Goal: Register for event/course

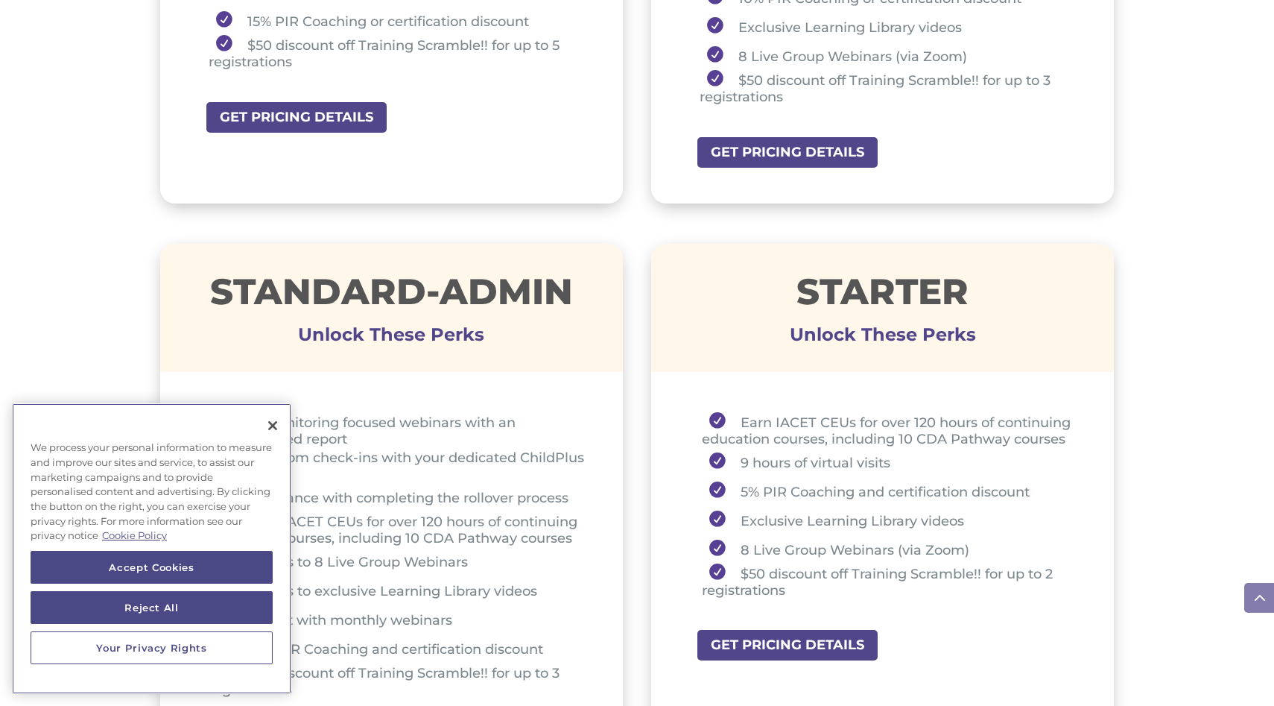
scroll to position [891, 0]
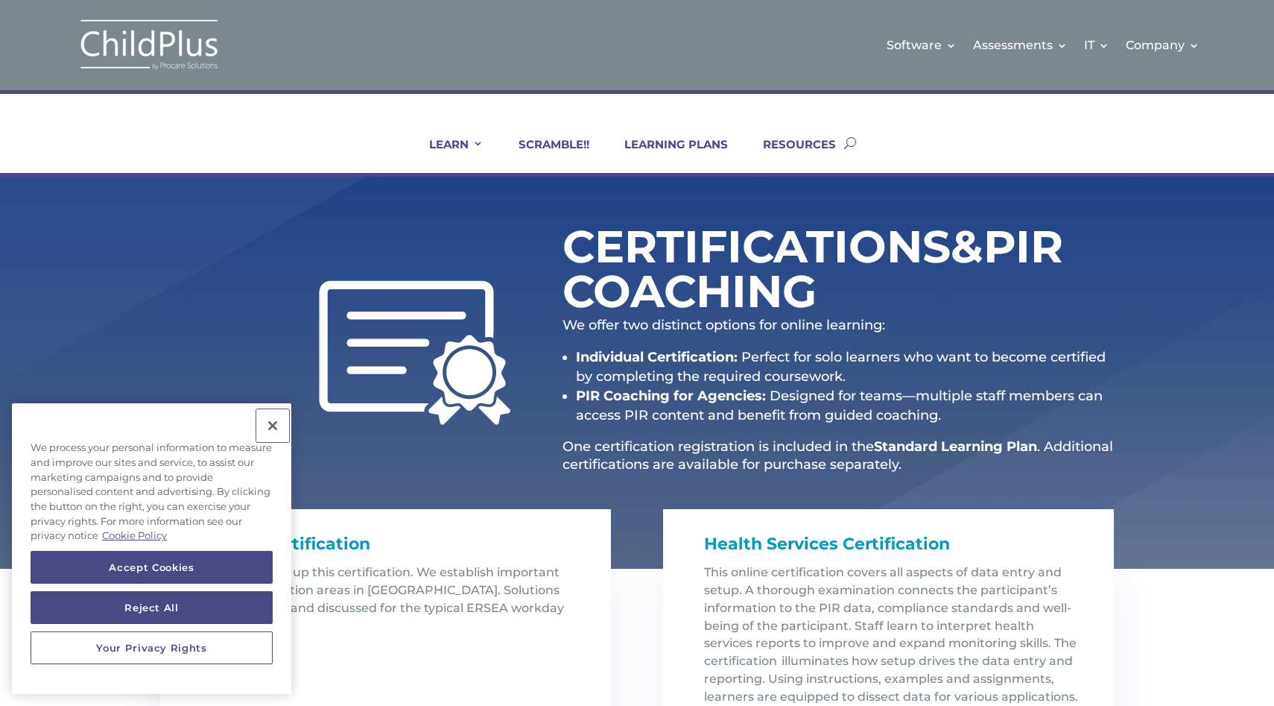
click at [276, 429] on button "Close" at bounding box center [272, 425] width 33 height 33
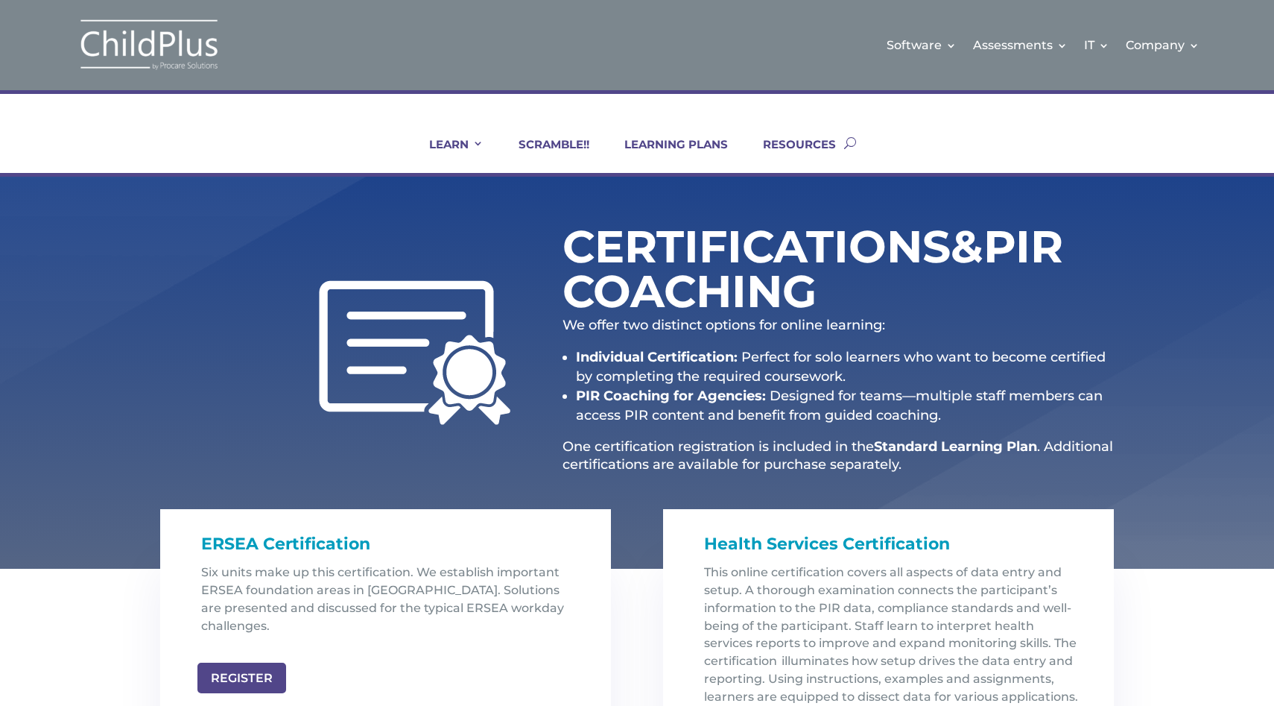
click at [232, 334] on div at bounding box center [335, 352] width 350 height 145
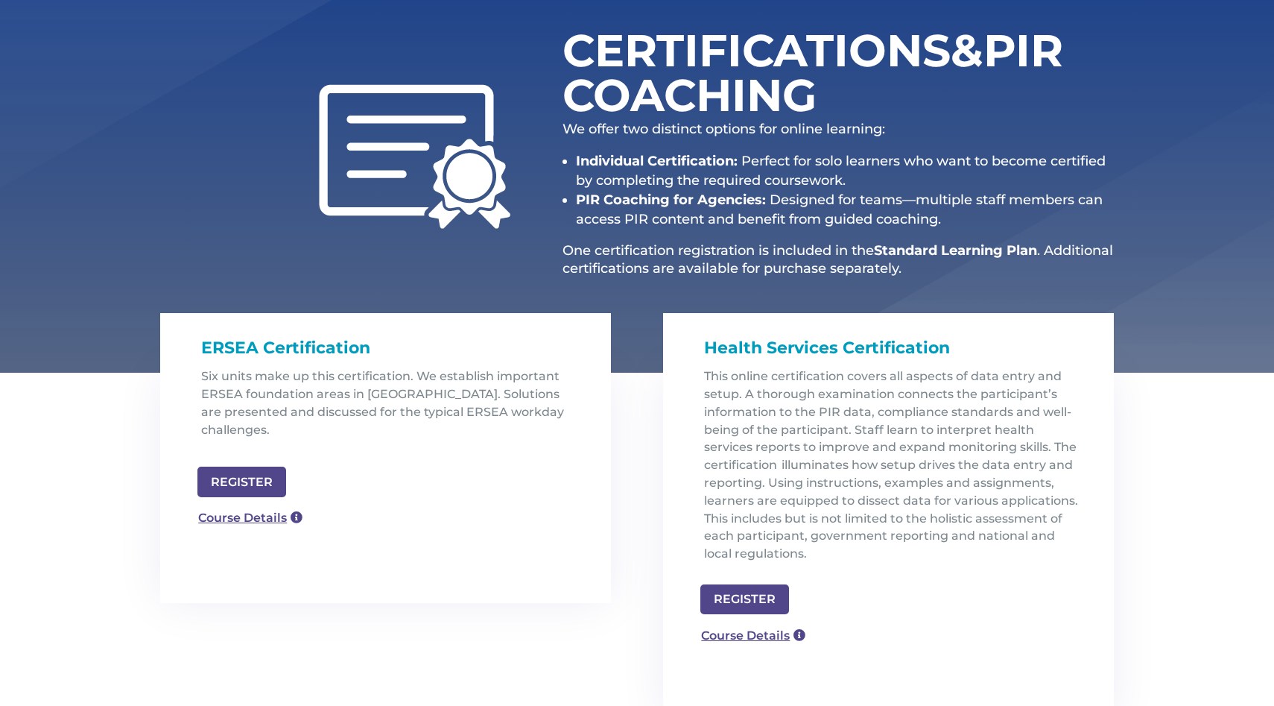
scroll to position [203, 0]
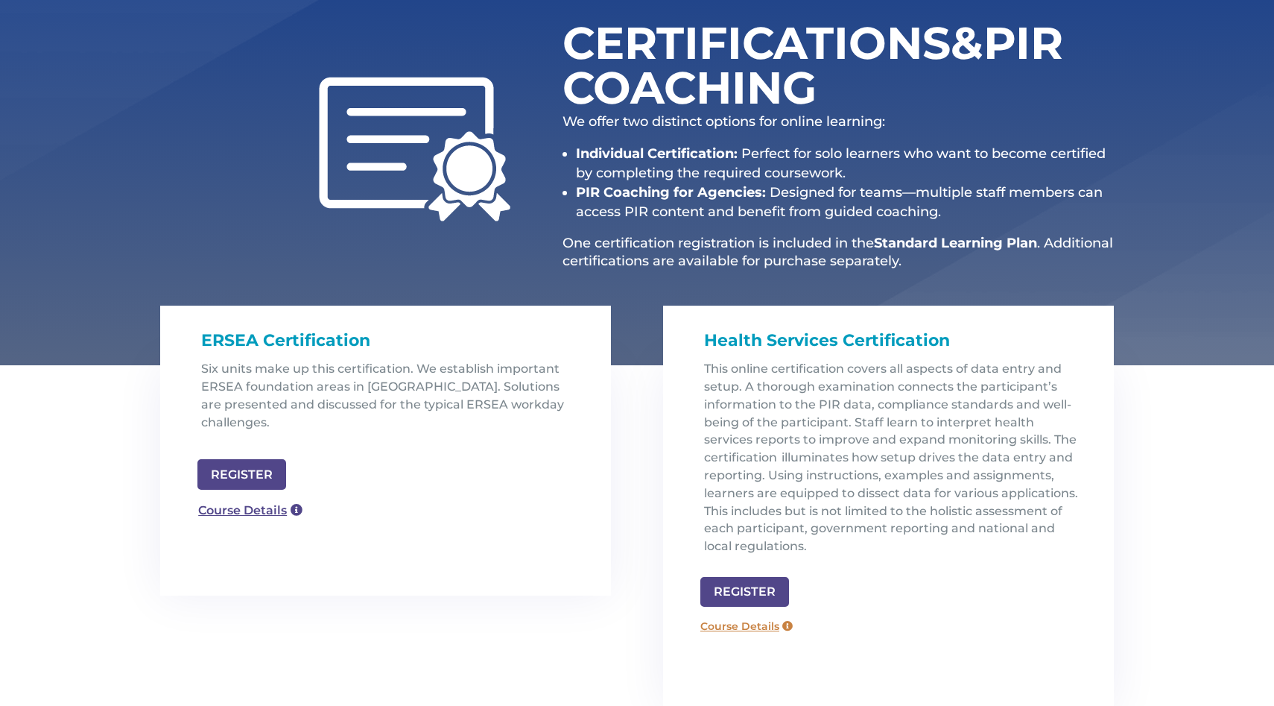
click at [773, 633] on link "Course Details" at bounding box center [746, 626] width 107 height 24
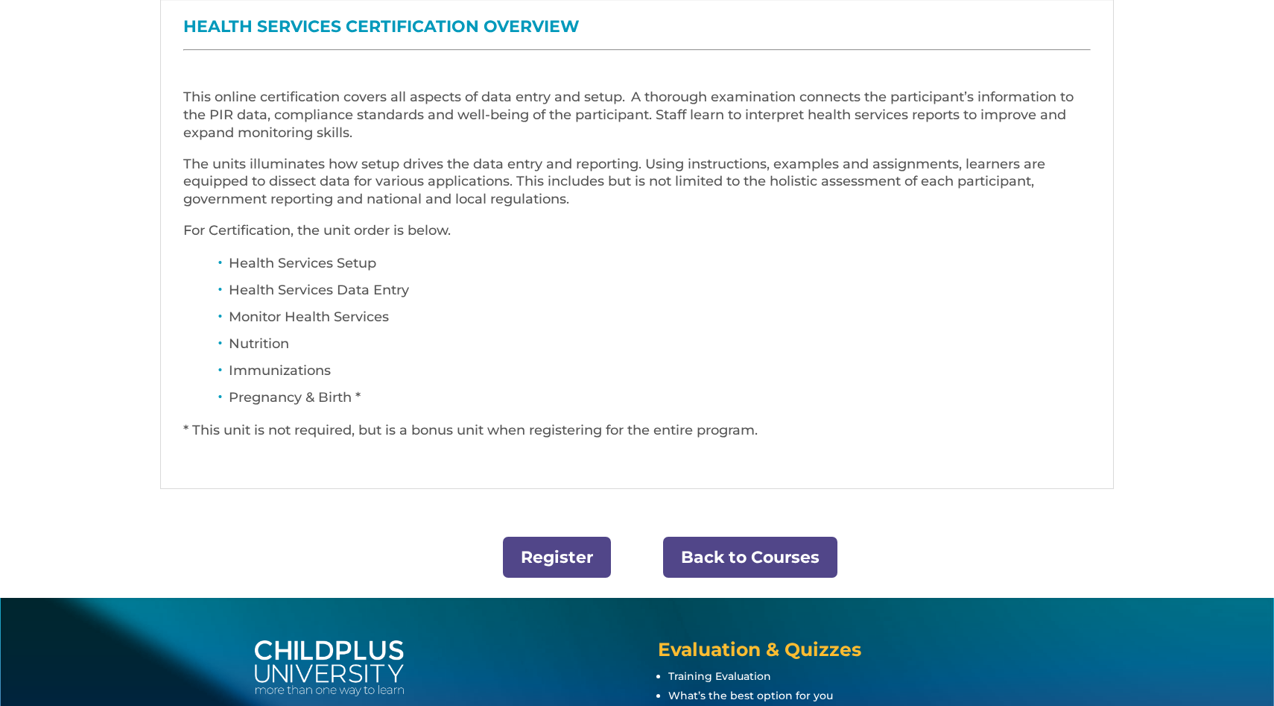
scroll to position [586, 0]
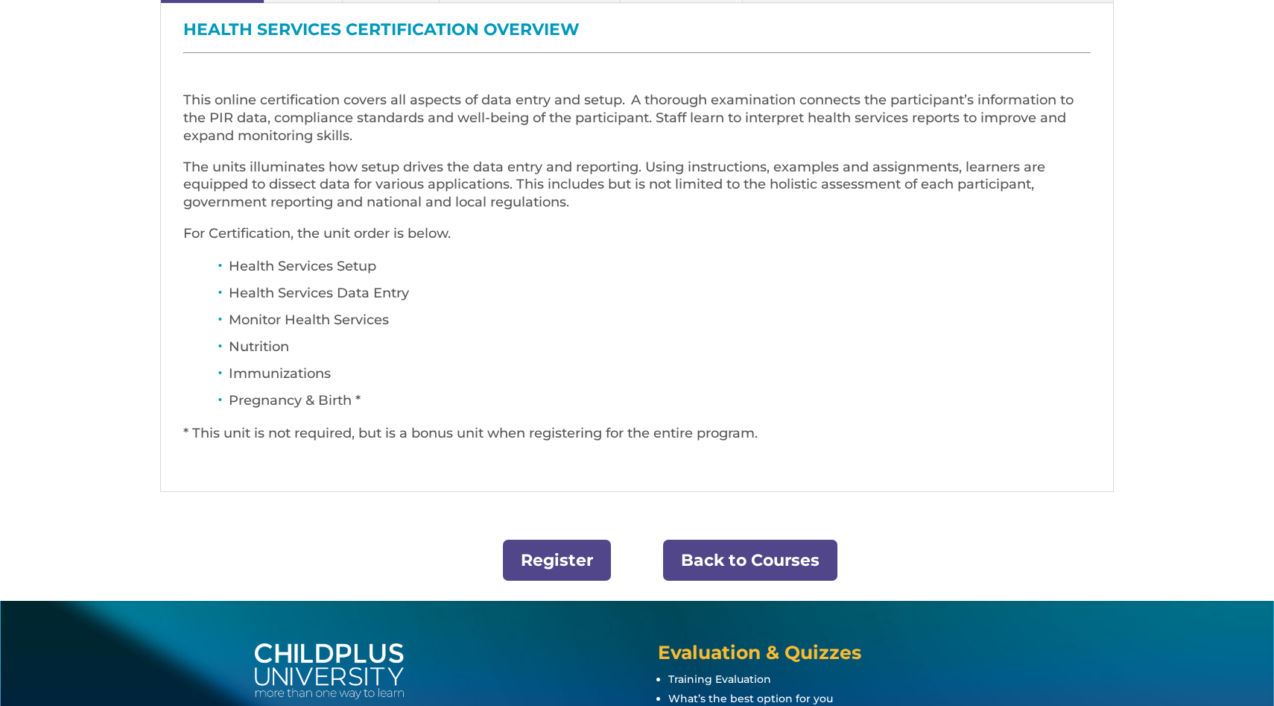
click at [582, 566] on link "Register" at bounding box center [557, 559] width 108 height 41
click at [788, 561] on link "Back to Courses" at bounding box center [750, 559] width 174 height 41
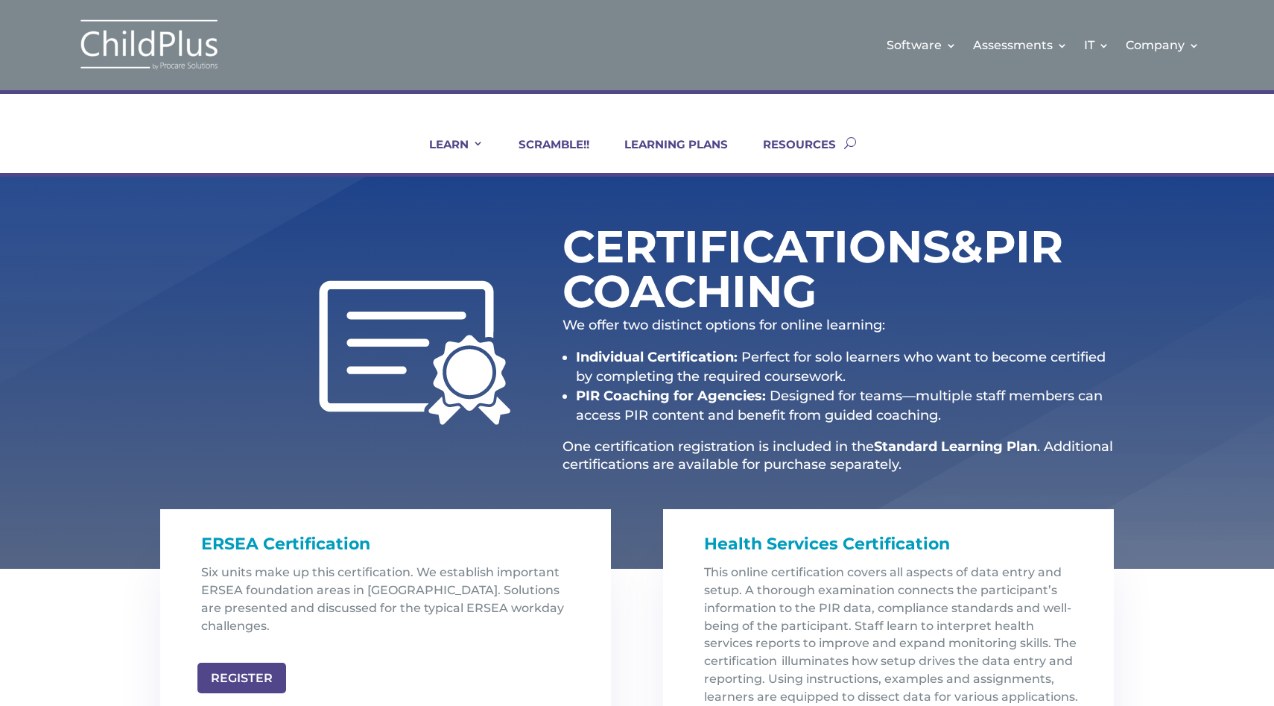
click at [1100, 312] on div "Certifications & PIR Coaching We offer two distinct options for online learning…" at bounding box center [837, 352] width 551 height 259
click at [665, 139] on link "LEARNING PLANS" at bounding box center [667, 155] width 122 height 36
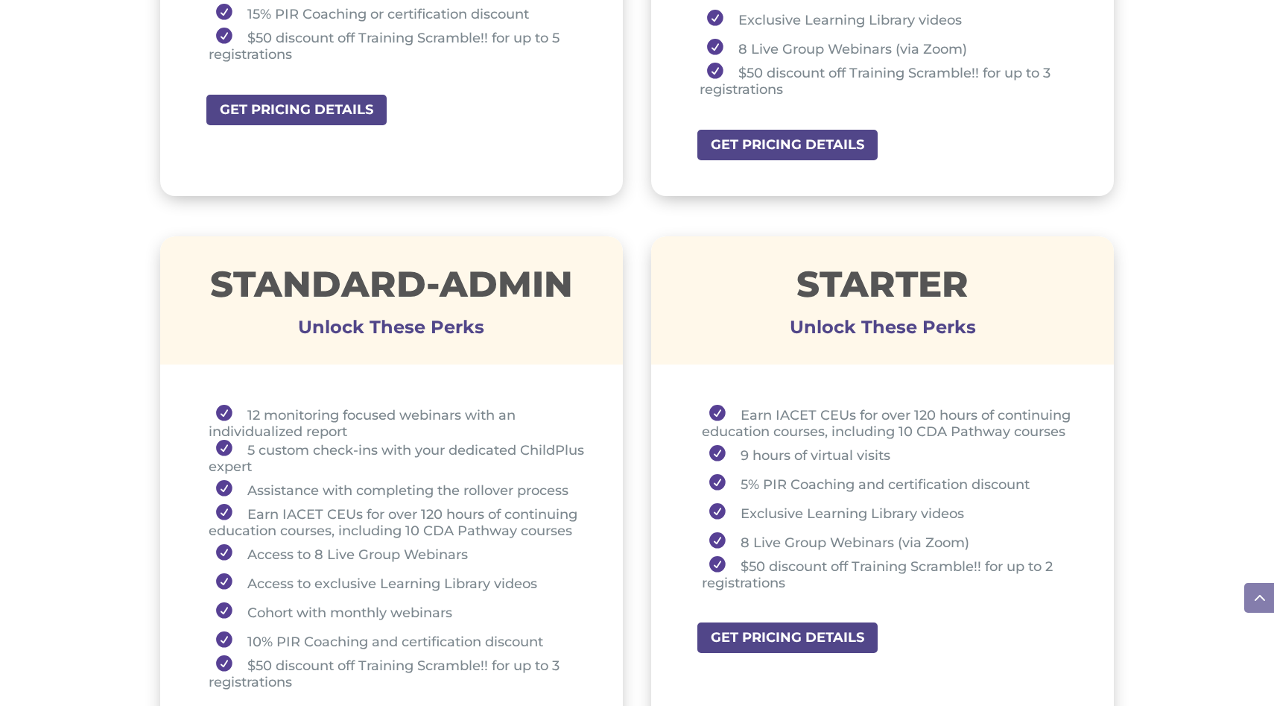
scroll to position [899, 0]
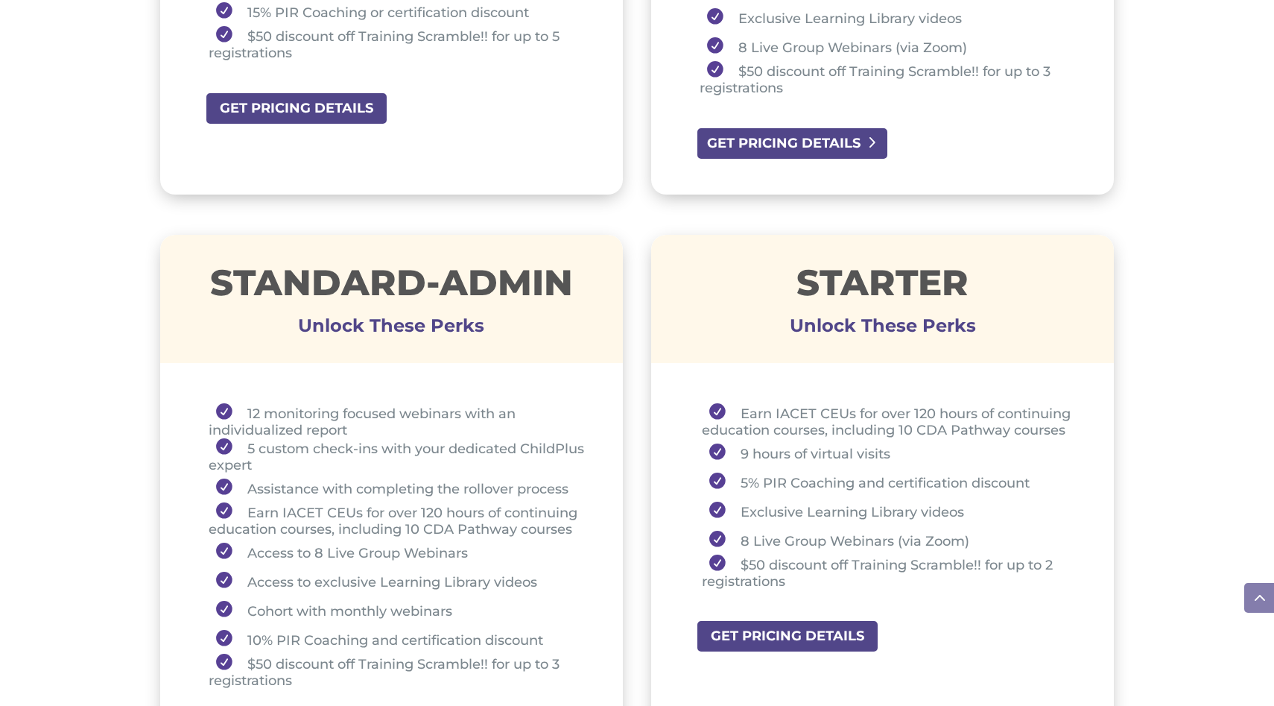
click at [764, 146] on link "GET PRICING DETAILS" at bounding box center [792, 144] width 193 height 34
